Goal: Use online tool/utility

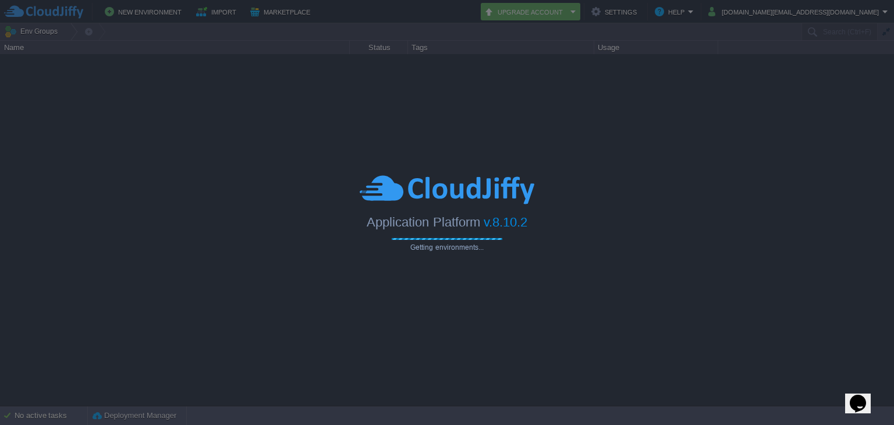
click at [364, 224] on div "Application Platform v.8.10.2" at bounding box center [447, 218] width 894 height 24
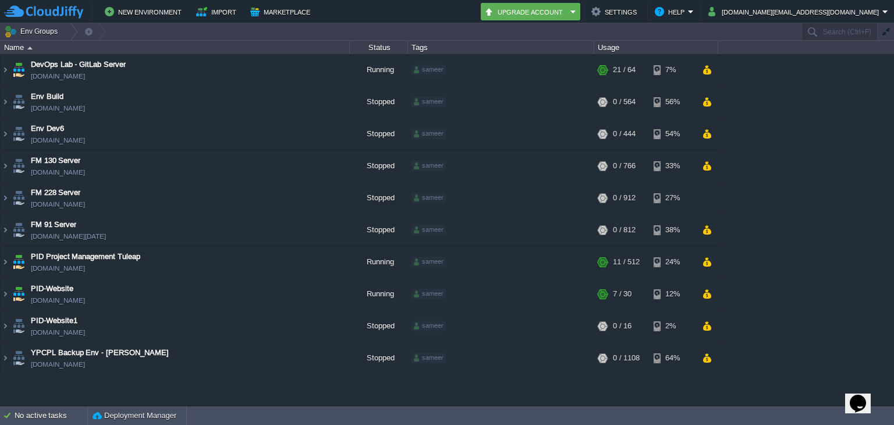
click at [812, 253] on div "DevOps Lab - GitLab Server [DOMAIN_NAME] Running sameer + Add to Env Group RAM …" at bounding box center [447, 230] width 894 height 352
click at [317, 329] on button "button" at bounding box center [321, 325] width 10 height 10
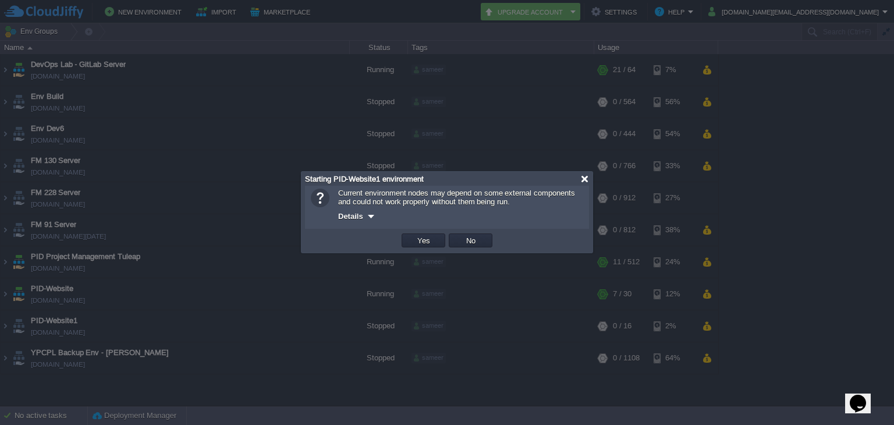
click at [584, 180] on div at bounding box center [584, 179] width 9 height 9
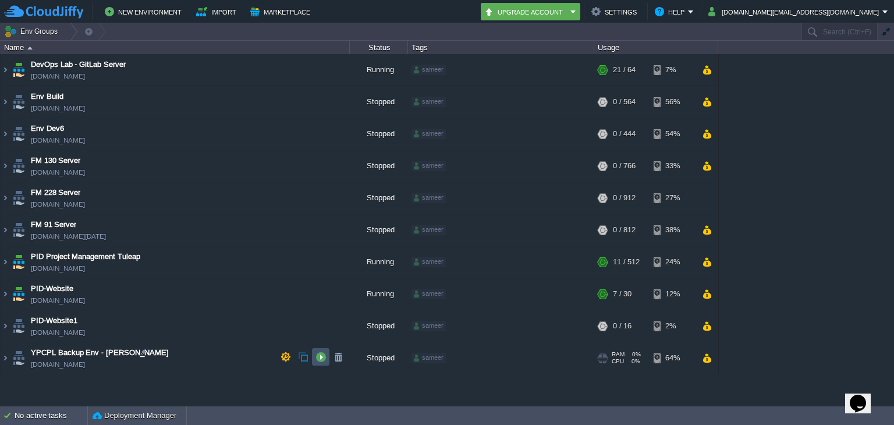
click at [316, 352] on button "button" at bounding box center [321, 357] width 10 height 10
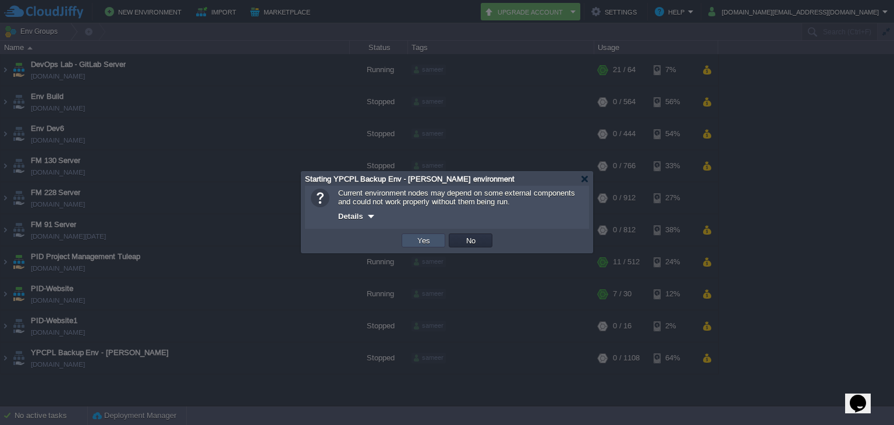
click at [421, 241] on button "Yes" at bounding box center [424, 240] width 20 height 10
